Goal: Transaction & Acquisition: Purchase product/service

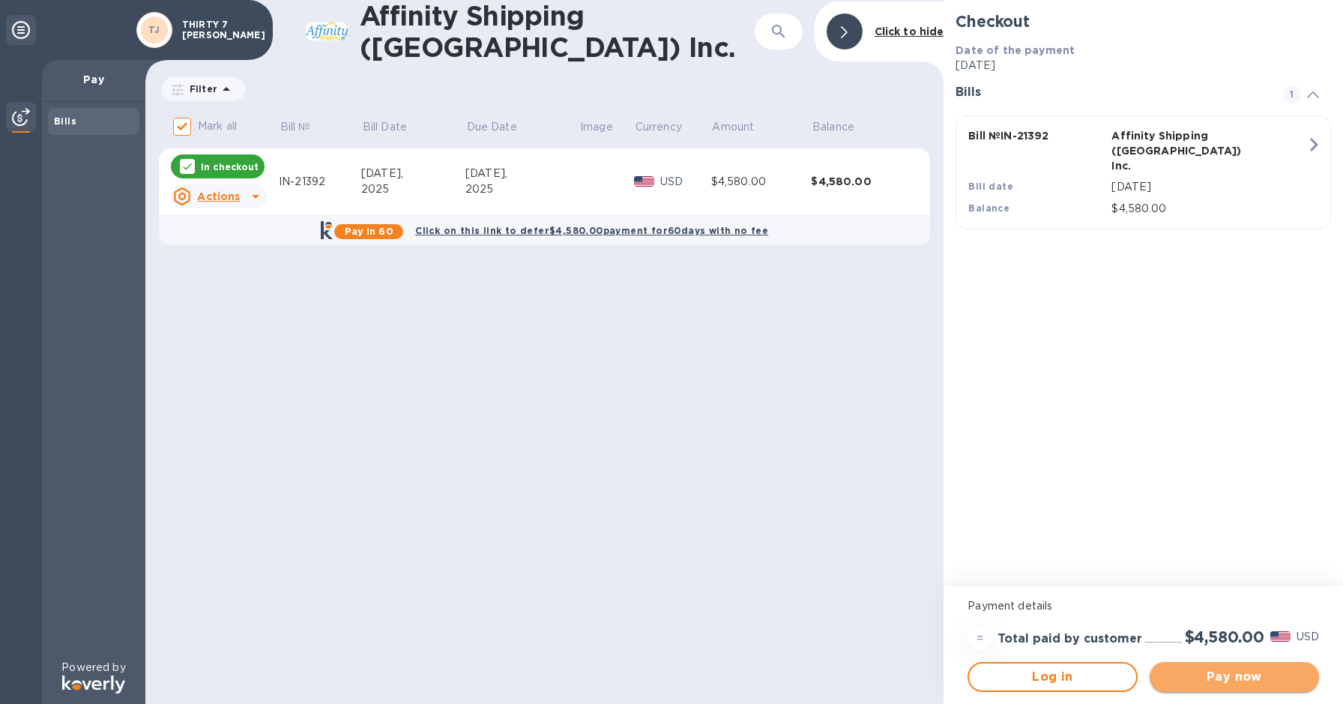
click at [1227, 670] on span "Pay now" at bounding box center [1234, 677] width 145 height 18
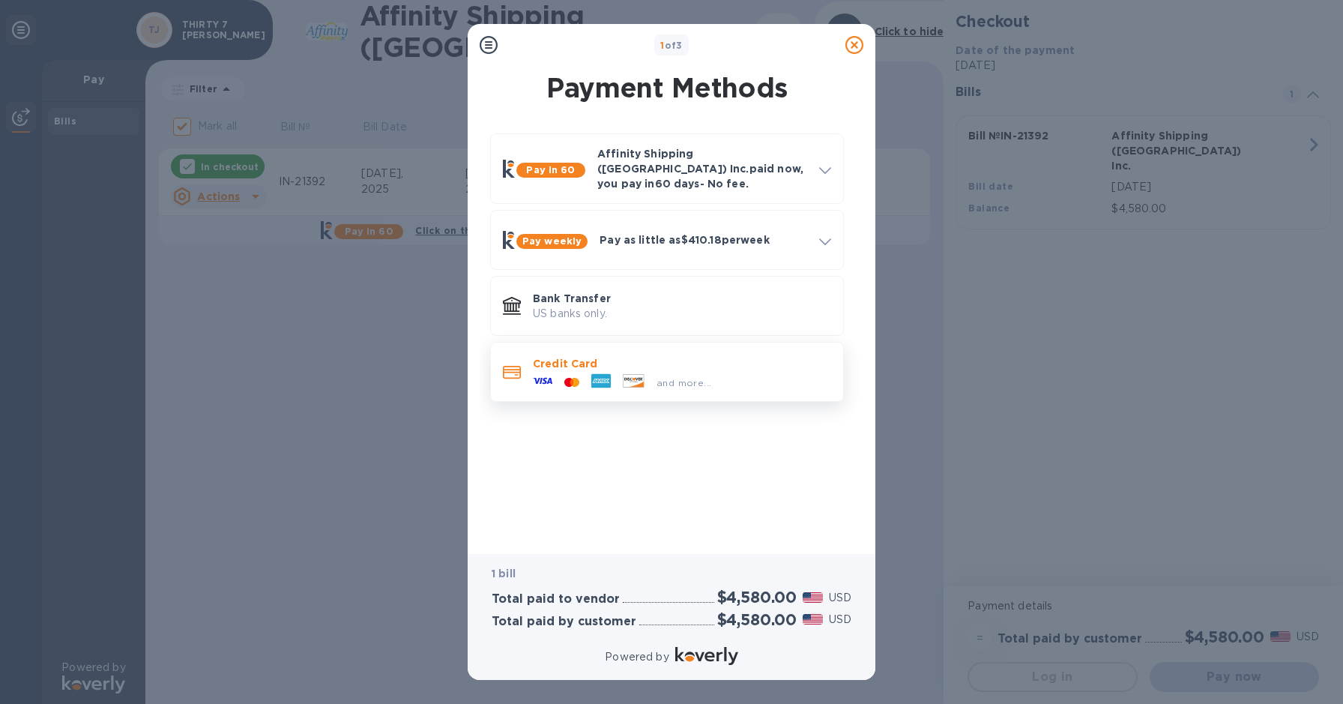
click at [622, 350] on div "Credit Card and more..." at bounding box center [682, 371] width 310 height 43
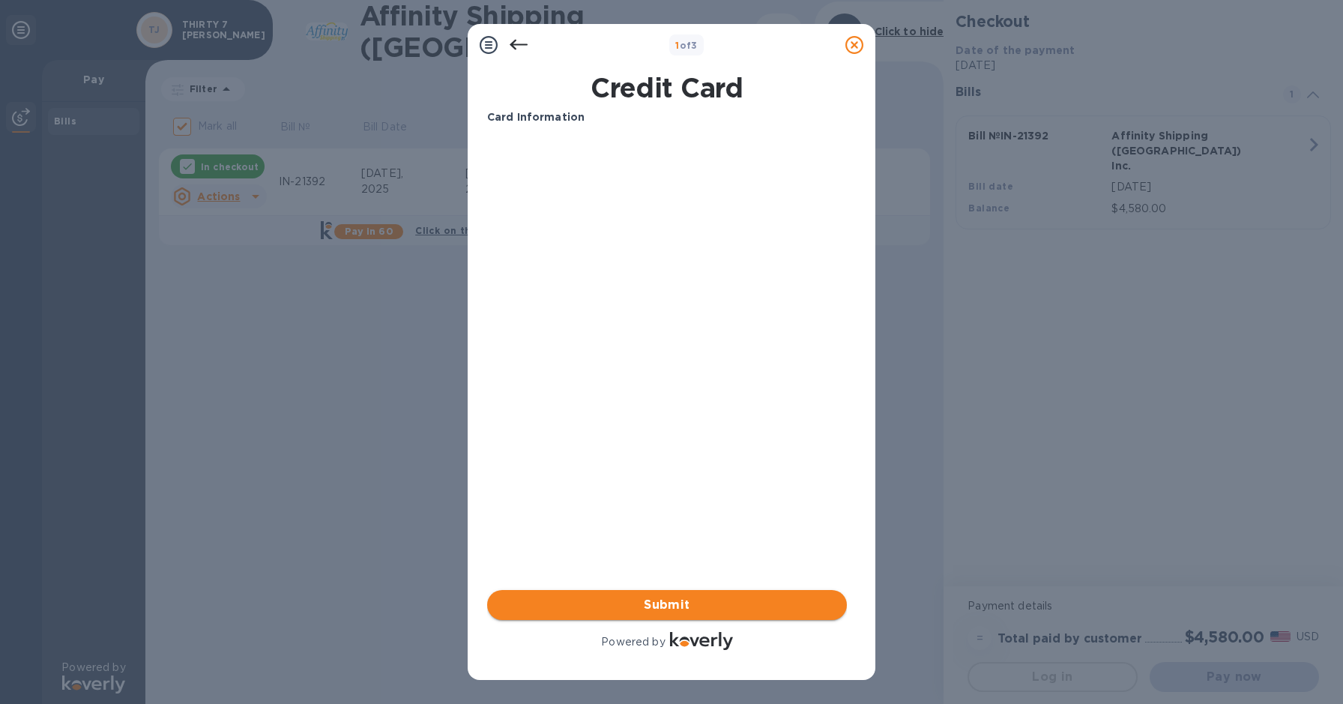
click at [650, 597] on span "Submit" at bounding box center [667, 605] width 336 height 18
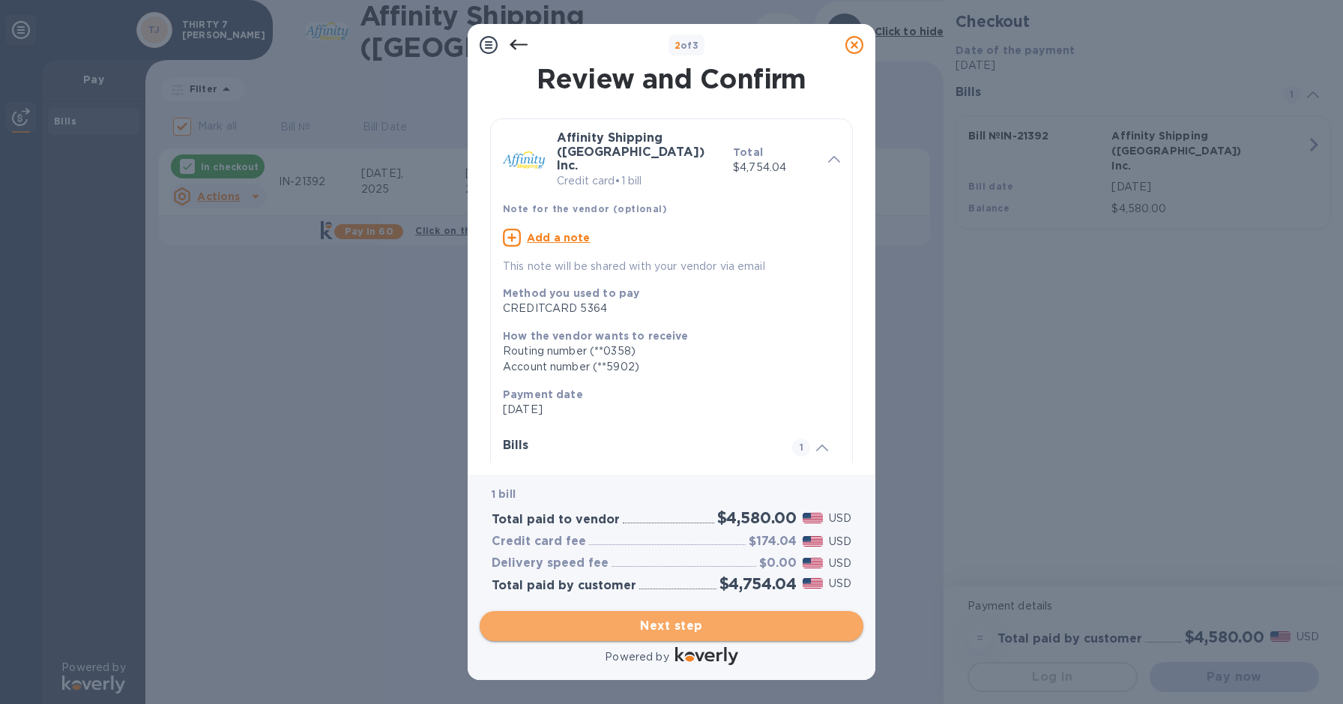
click at [668, 629] on span "Next step" at bounding box center [672, 626] width 360 height 18
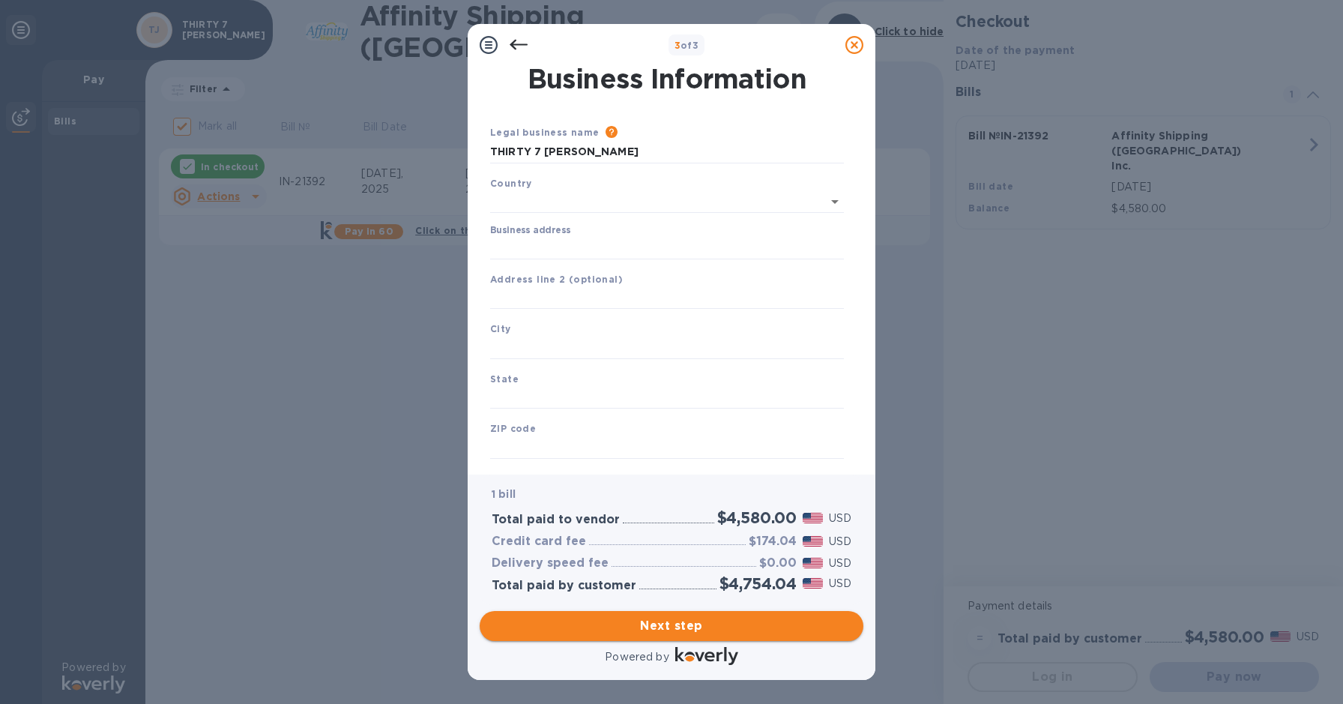
type input "[GEOGRAPHIC_DATA]"
type input "[STREET_ADDRESS][PERSON_NAME]"
type input "[GEOGRAPHIC_DATA]"
type input "NJ"
type input "07103"
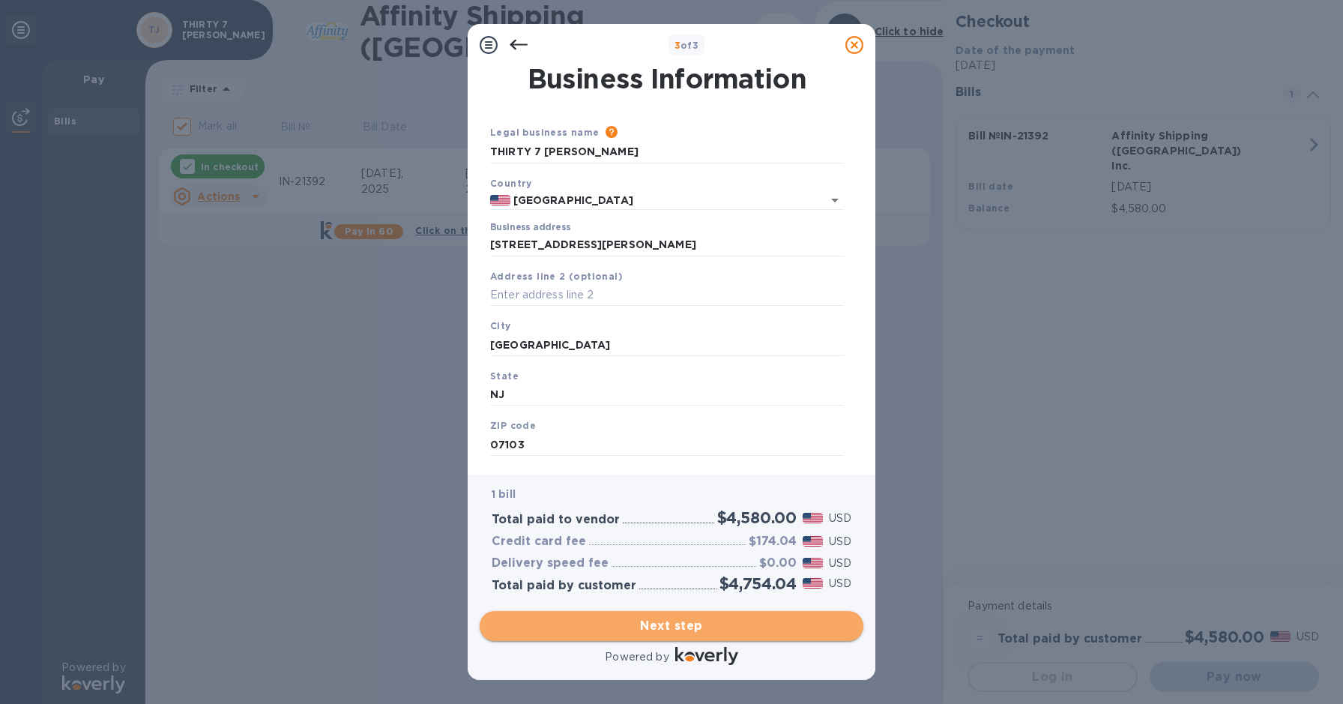
click at [645, 622] on span "Next step" at bounding box center [672, 626] width 360 height 18
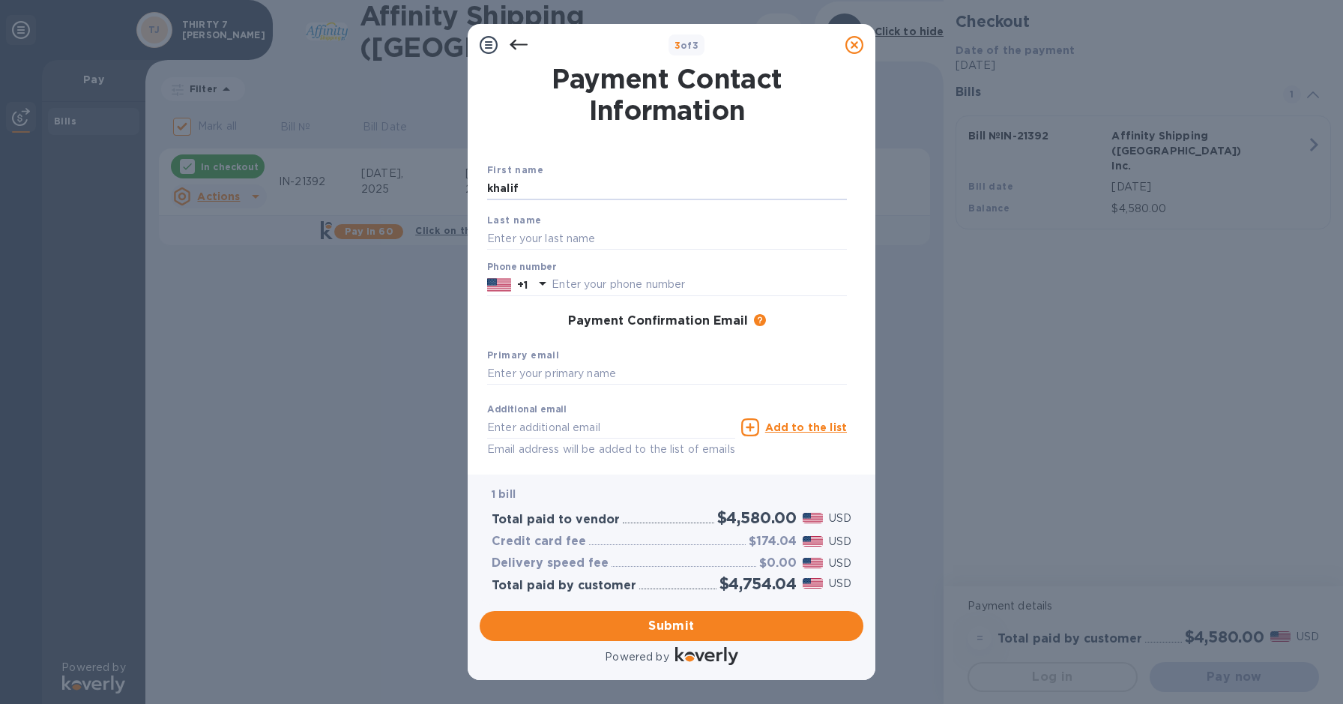
type input "khalif"
click at [534, 226] on div "Last name" at bounding box center [667, 231] width 372 height 50
type input "[PERSON_NAME]"
type input "9739510915"
click at [599, 459] on div "Additional email Email address will be added to the list of emails" at bounding box center [611, 426] width 254 height 67
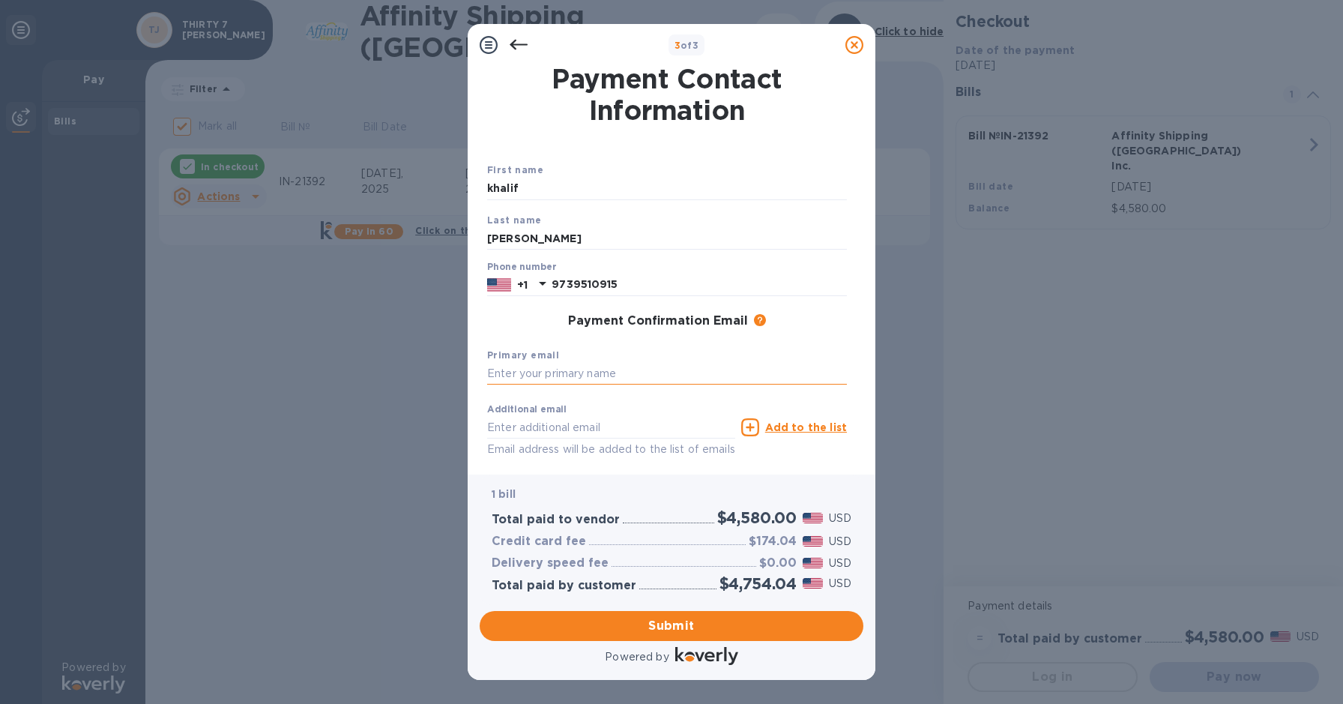
click at [578, 375] on input "text" at bounding box center [667, 374] width 360 height 22
drag, startPoint x: 627, startPoint y: 372, endPoint x: 473, endPoint y: 369, distance: 153.6
click at [473, 369] on div "Payment Contact Information First name [PERSON_NAME] Last name [PERSON_NAME] Ph…" at bounding box center [672, 270] width 408 height 408
type input "[EMAIL_ADDRESS][DOMAIN_NAME]"
paste input "[EMAIL_ADDRESS][DOMAIN_NAME]"
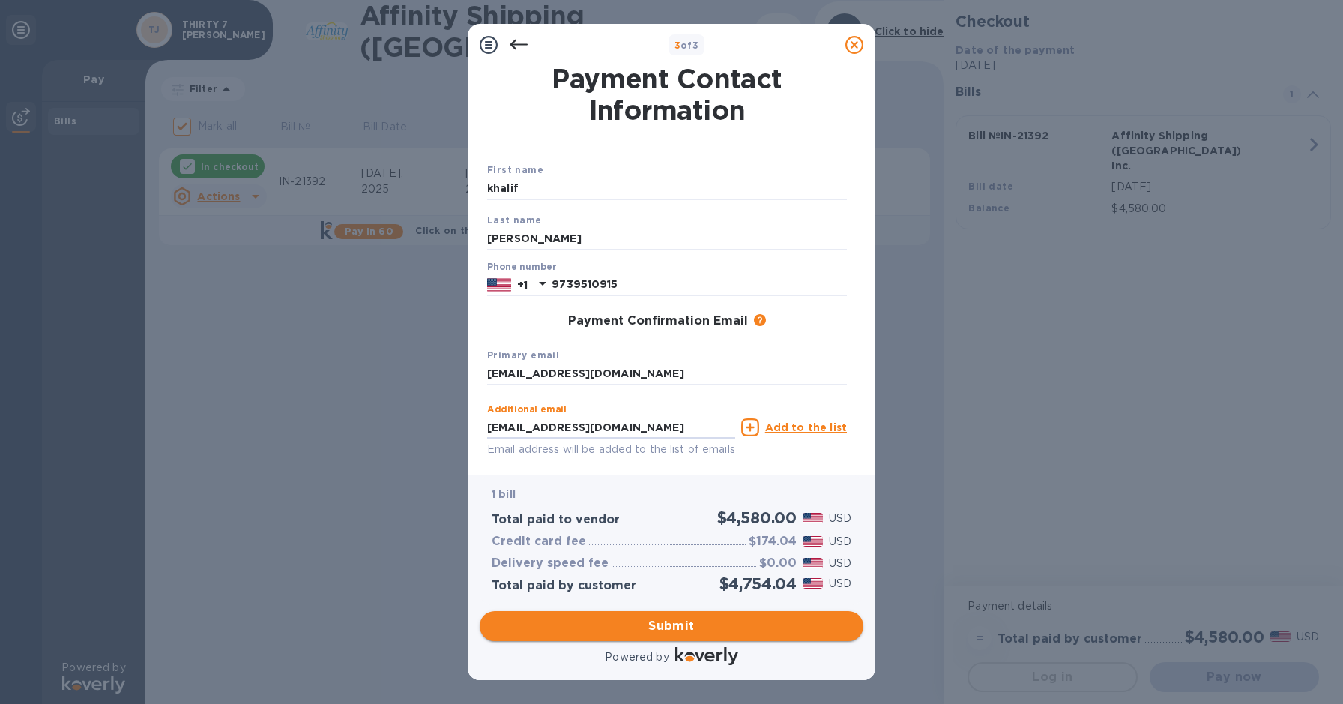
type input "[EMAIL_ADDRESS][DOMAIN_NAME]"
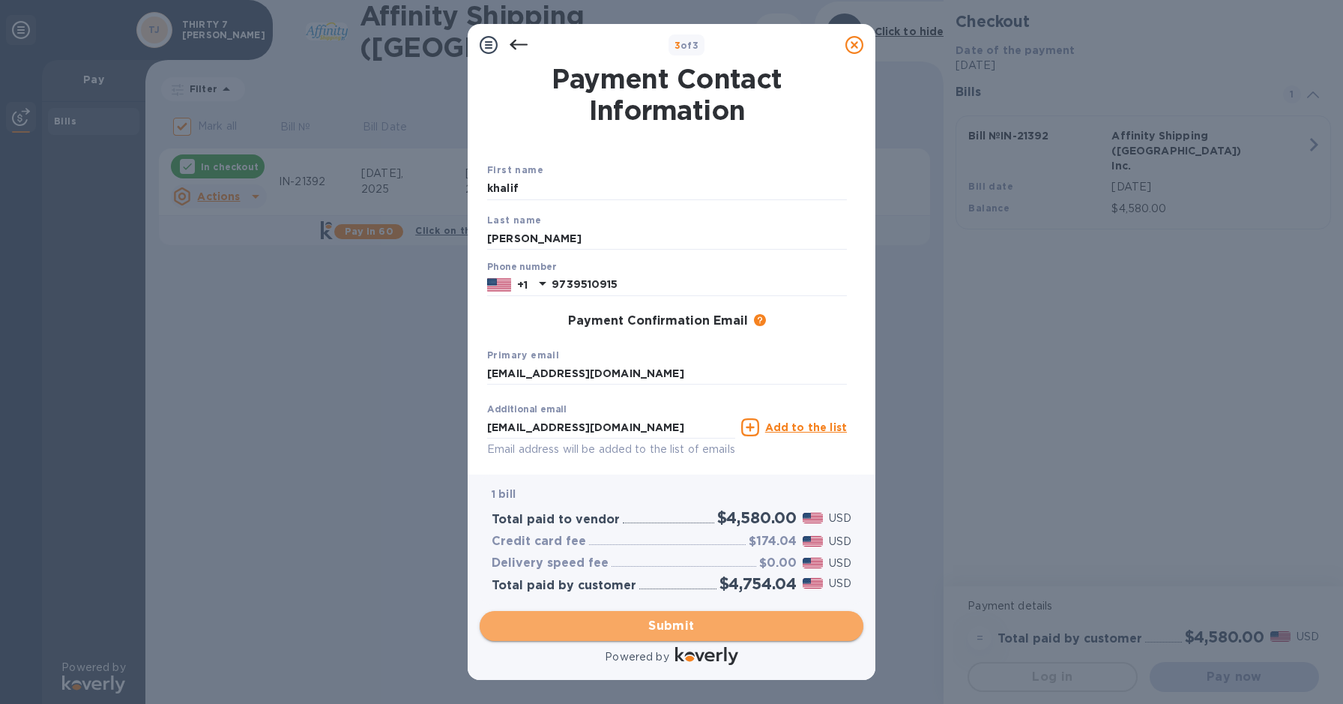
click at [681, 626] on span "Submit" at bounding box center [672, 626] width 360 height 18
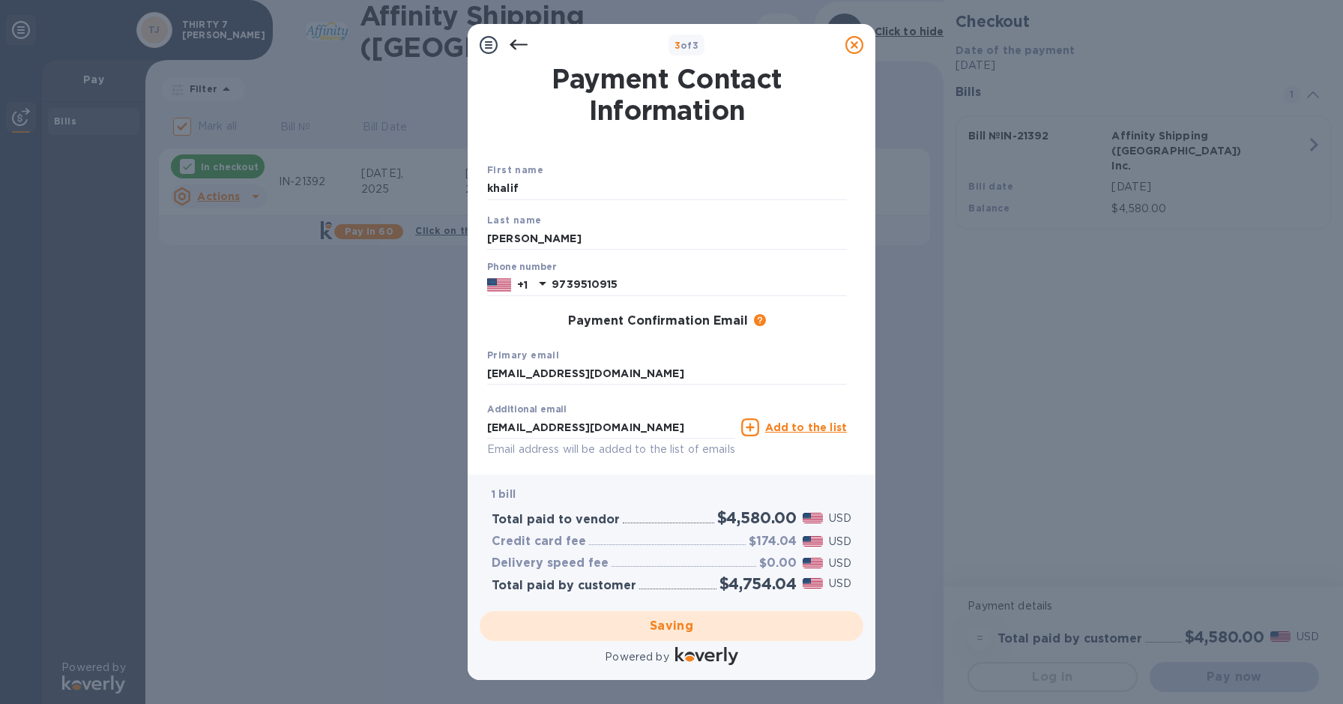
checkbox input "false"
